Goal: Task Accomplishment & Management: Complete application form

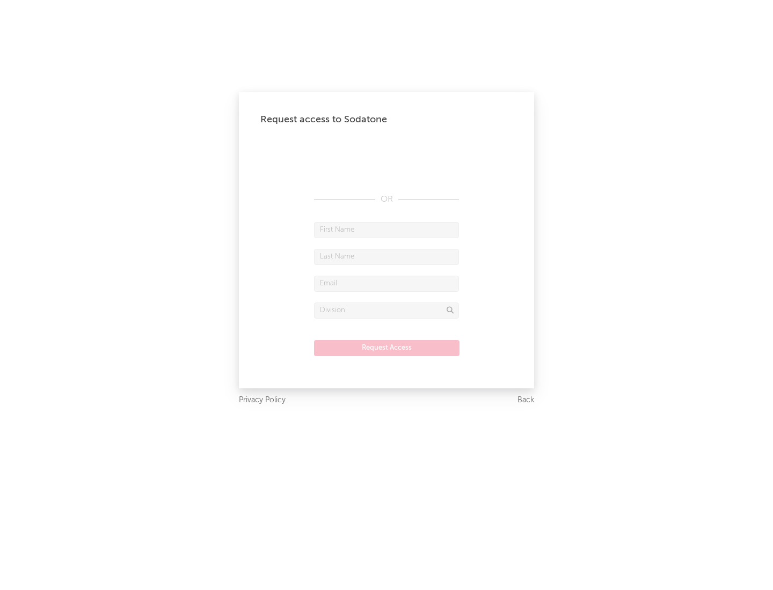
click at [386, 230] on input "text" at bounding box center [386, 230] width 145 height 16
type input "[PERSON_NAME]"
click at [386, 256] on input "text" at bounding box center [386, 257] width 145 height 16
type input "[PERSON_NAME]"
click at [386, 283] on input "text" at bounding box center [386, 284] width 145 height 16
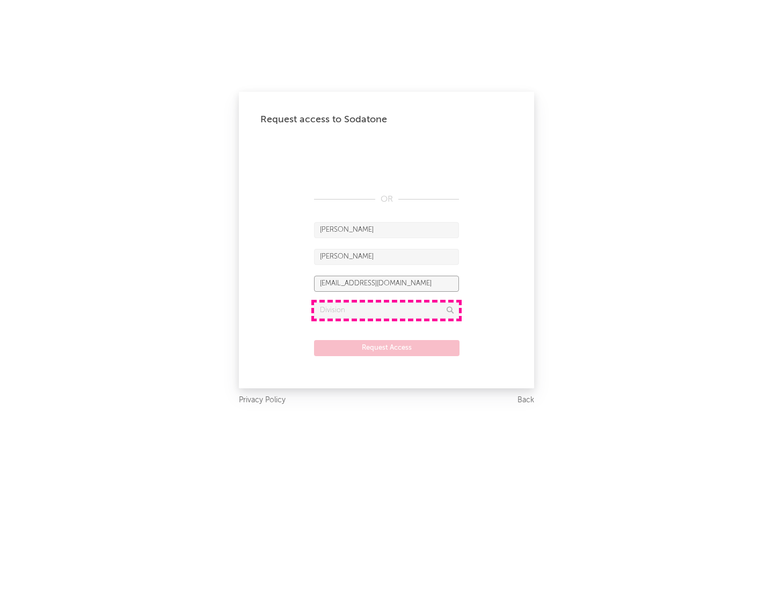
type input "[EMAIL_ADDRESS][DOMAIN_NAME]"
click at [386, 310] on input "text" at bounding box center [386, 311] width 145 height 16
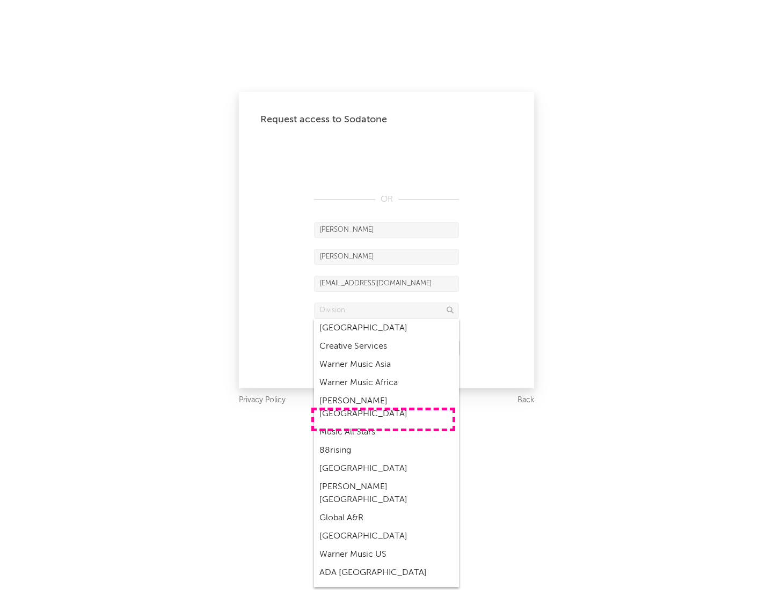
click at [383, 423] on div "Music All Stars" at bounding box center [386, 432] width 145 height 18
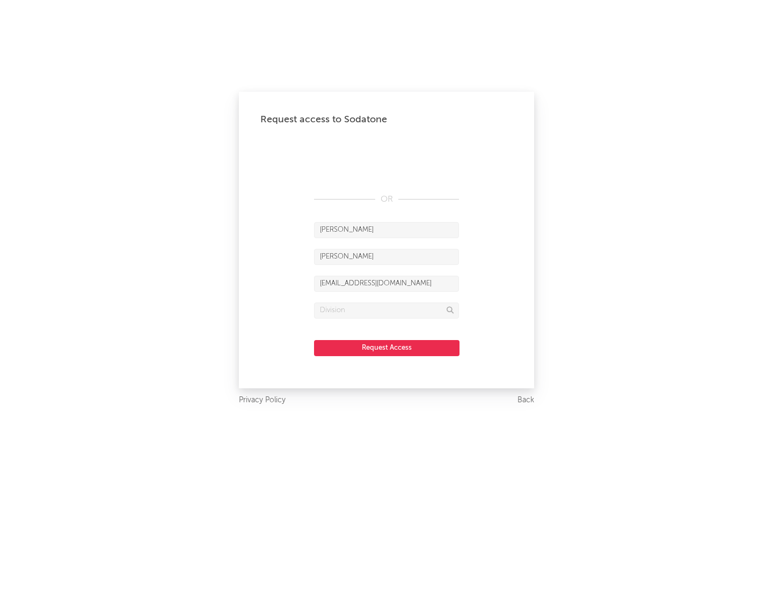
type input "Music All Stars"
click at [386, 348] on button "Request Access" at bounding box center [386, 348] width 145 height 16
